Goal: Find specific page/section: Find specific page/section

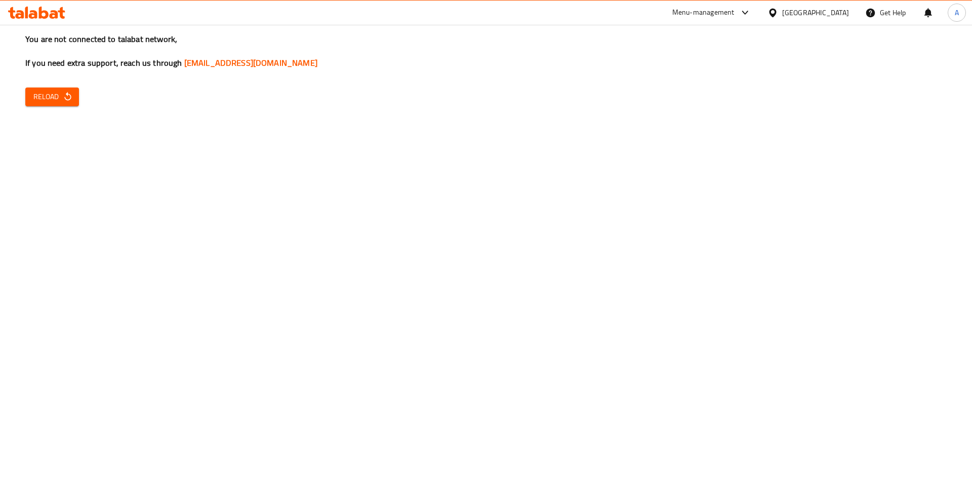
click at [54, 88] on button "Reload" at bounding box center [52, 97] width 54 height 19
click at [21, 96] on div "You are not connected to talabat network, If you need extra support, reach us t…" at bounding box center [486, 239] width 972 height 478
click at [39, 98] on span "Reload" at bounding box center [51, 97] width 37 height 13
drag, startPoint x: 0, startPoint y: 0, endPoint x: 210, endPoint y: 121, distance: 242.6
click at [236, 185] on div "You are not connected to talabat network, If you need extra support, reach us t…" at bounding box center [486, 239] width 972 height 478
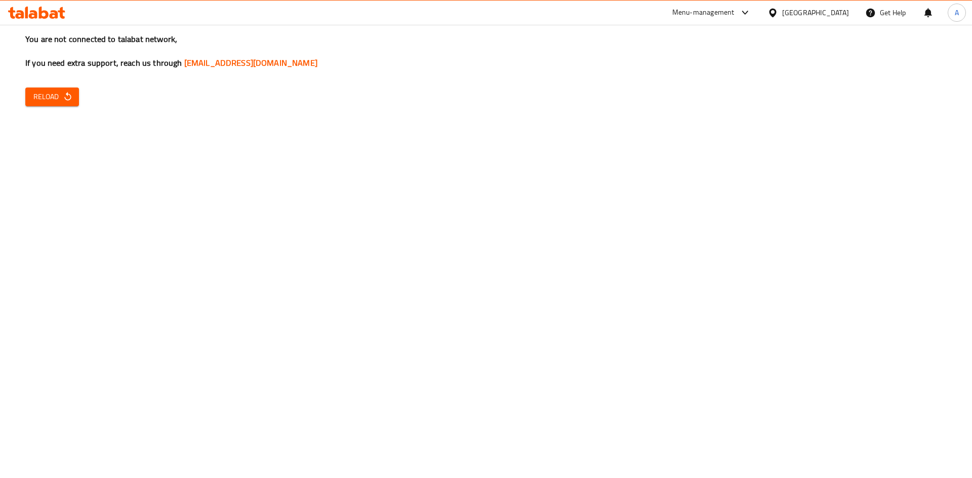
click at [74, 106] on div "You are not connected to talabat network, If you need extra support, reach us t…" at bounding box center [486, 239] width 972 height 478
click at [72, 106] on button "Reload" at bounding box center [52, 97] width 54 height 19
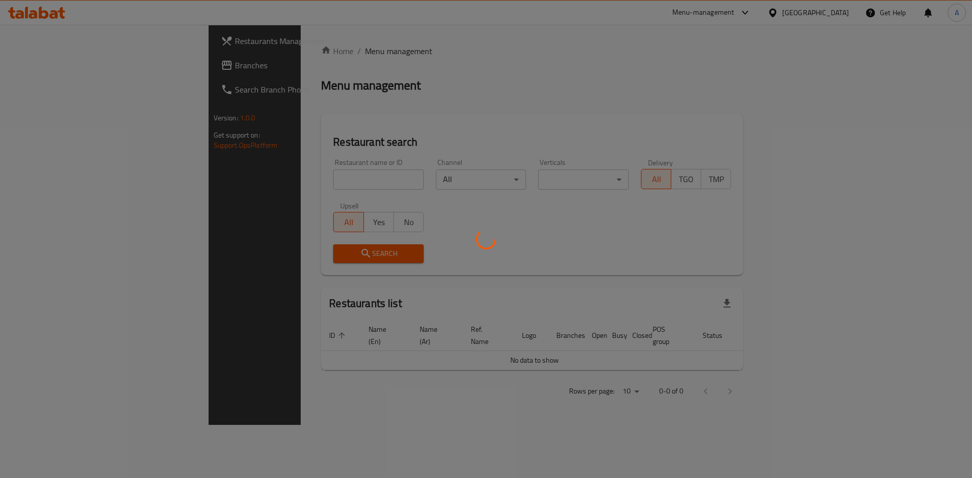
click at [301, 180] on div at bounding box center [486, 239] width 972 height 478
click at [298, 222] on div at bounding box center [486, 239] width 972 height 478
click at [322, 201] on div at bounding box center [486, 239] width 972 height 478
click at [324, 201] on div at bounding box center [486, 239] width 972 height 478
click at [325, 201] on div at bounding box center [486, 239] width 972 height 478
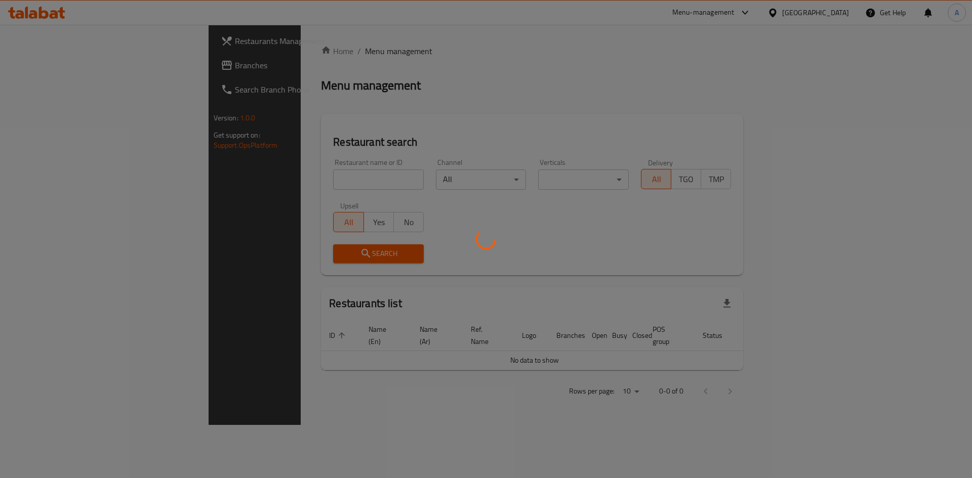
click at [327, 201] on div at bounding box center [486, 239] width 972 height 478
click at [345, 188] on div at bounding box center [486, 239] width 972 height 478
click at [350, 186] on div at bounding box center [486, 239] width 972 height 478
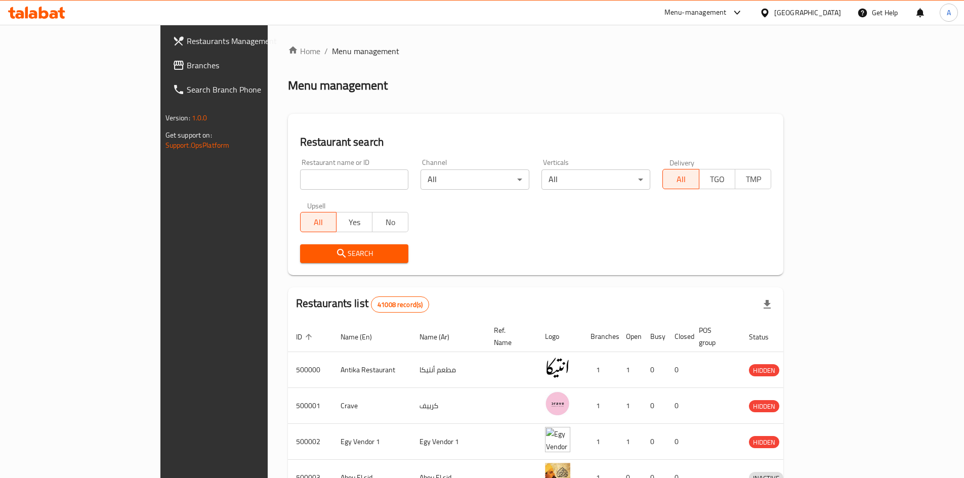
click at [300, 187] on input "search" at bounding box center [354, 180] width 109 height 20
paste input "753604"
type input "753604"
click at [307, 261] on button "Search" at bounding box center [354, 253] width 109 height 19
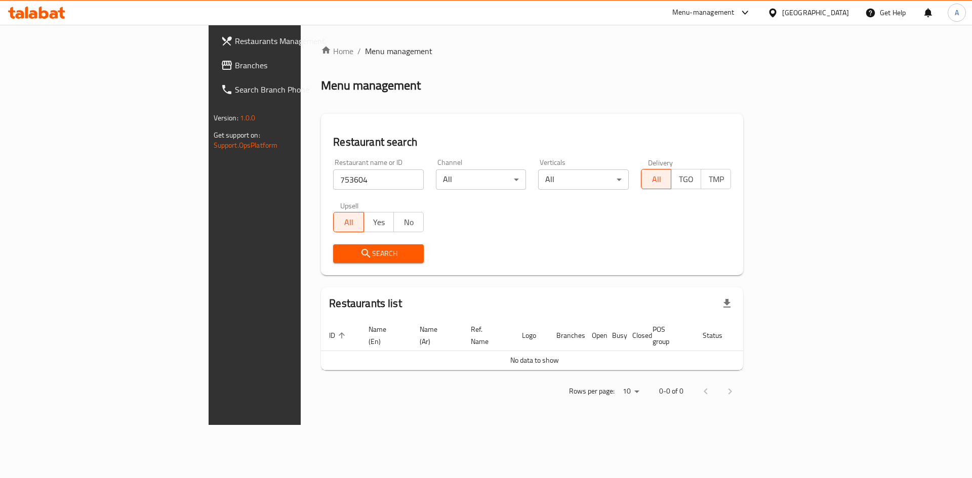
click at [235, 63] on span "Branches" at bounding box center [299, 65] width 128 height 12
